Goal: Task Accomplishment & Management: Manage account settings

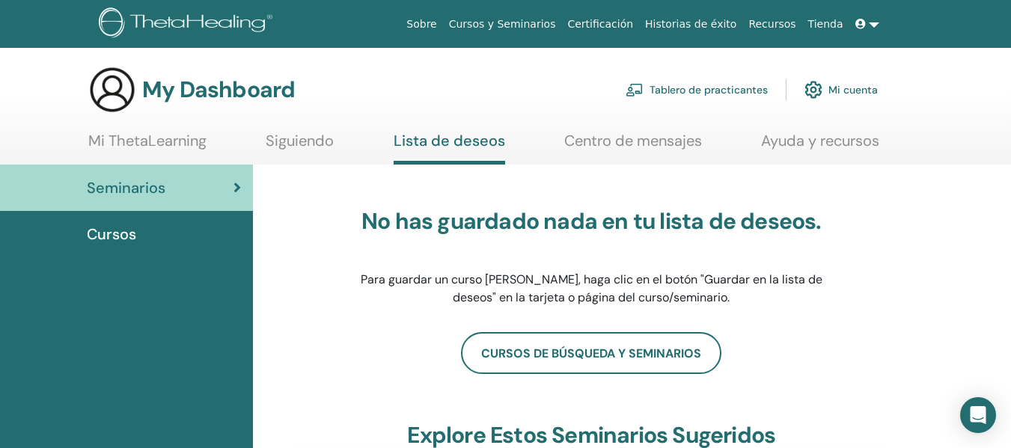
click at [843, 89] on link "Mi cuenta" at bounding box center [841, 89] width 73 height 33
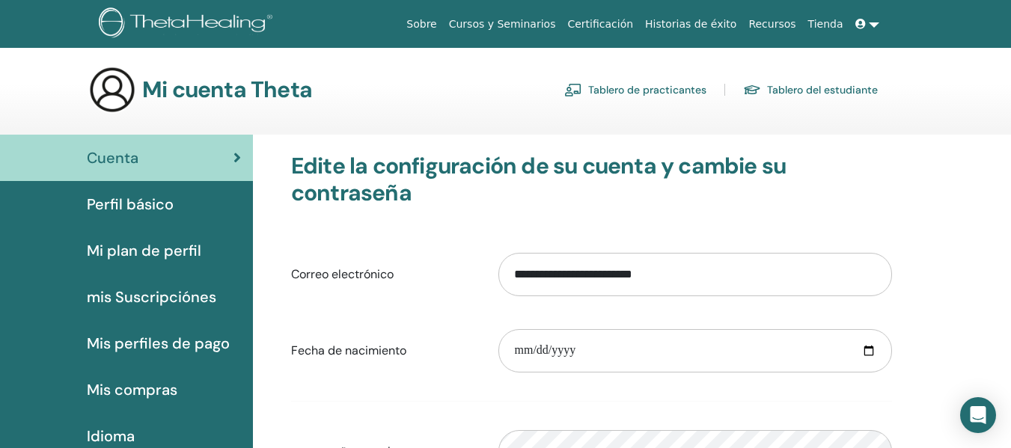
click at [858, 25] on icon at bounding box center [861, 24] width 10 height 10
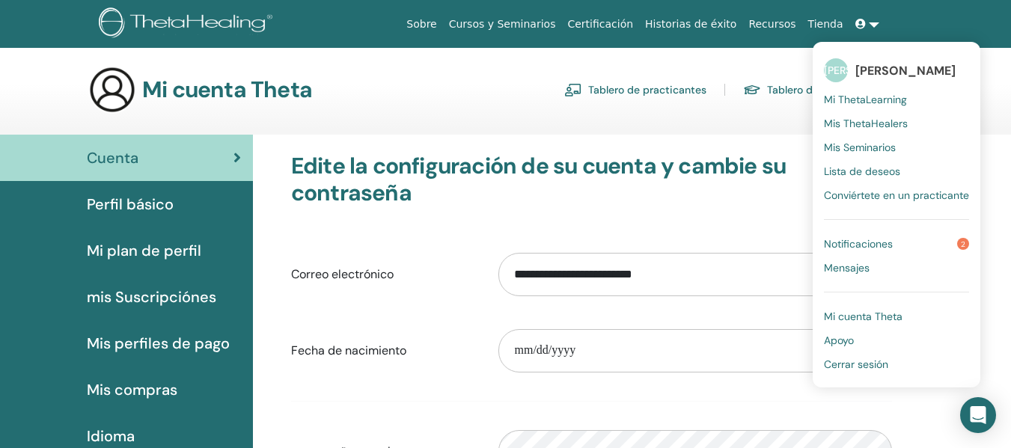
click at [882, 102] on span "Mi ThetaLearning" at bounding box center [865, 99] width 83 height 13
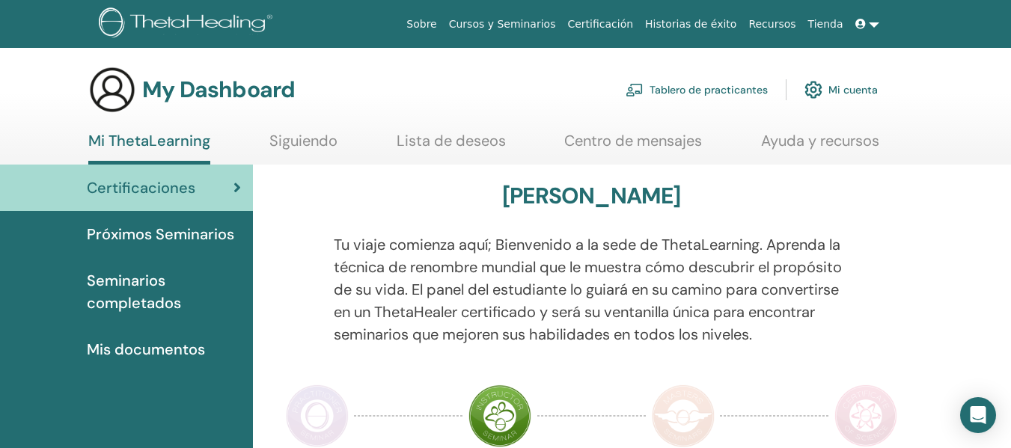
click at [135, 295] on span "Seminarios completados" at bounding box center [164, 291] width 154 height 45
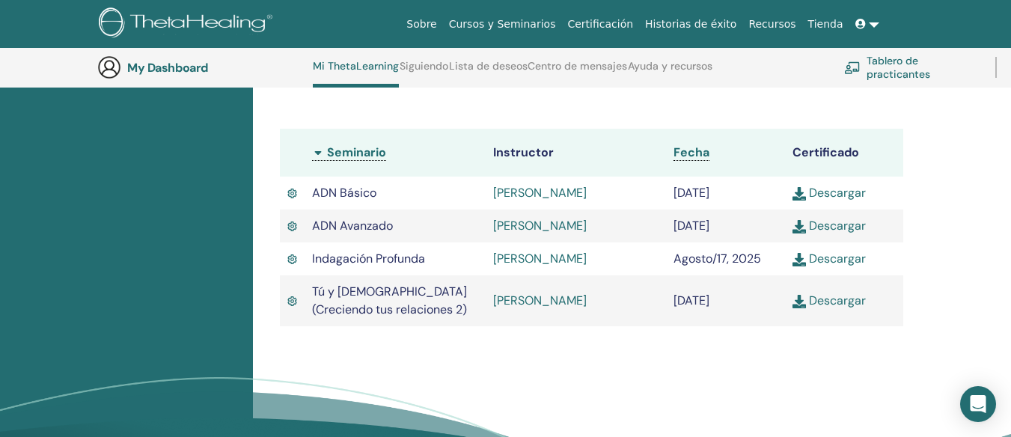
scroll to position [489, 0]
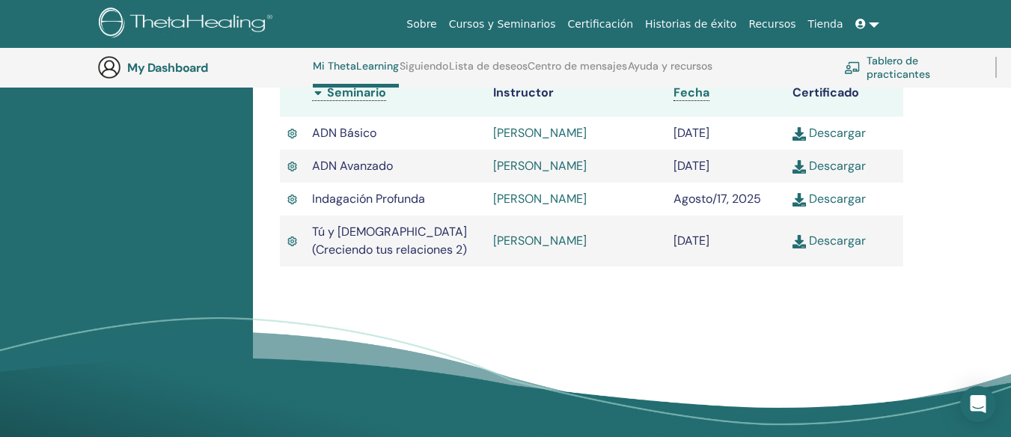
click at [830, 243] on link "Descargar" at bounding box center [829, 241] width 73 height 16
